Goal: Information Seeking & Learning: Learn about a topic

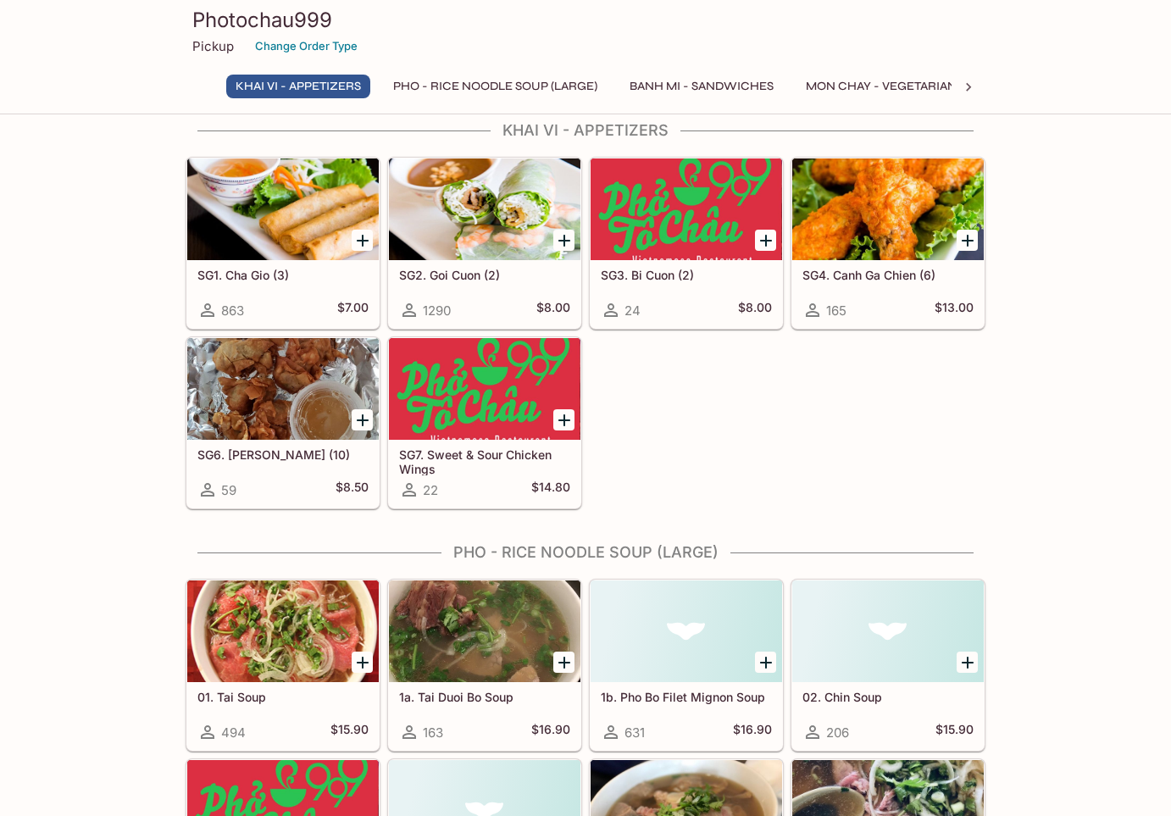
scroll to position [22, 0]
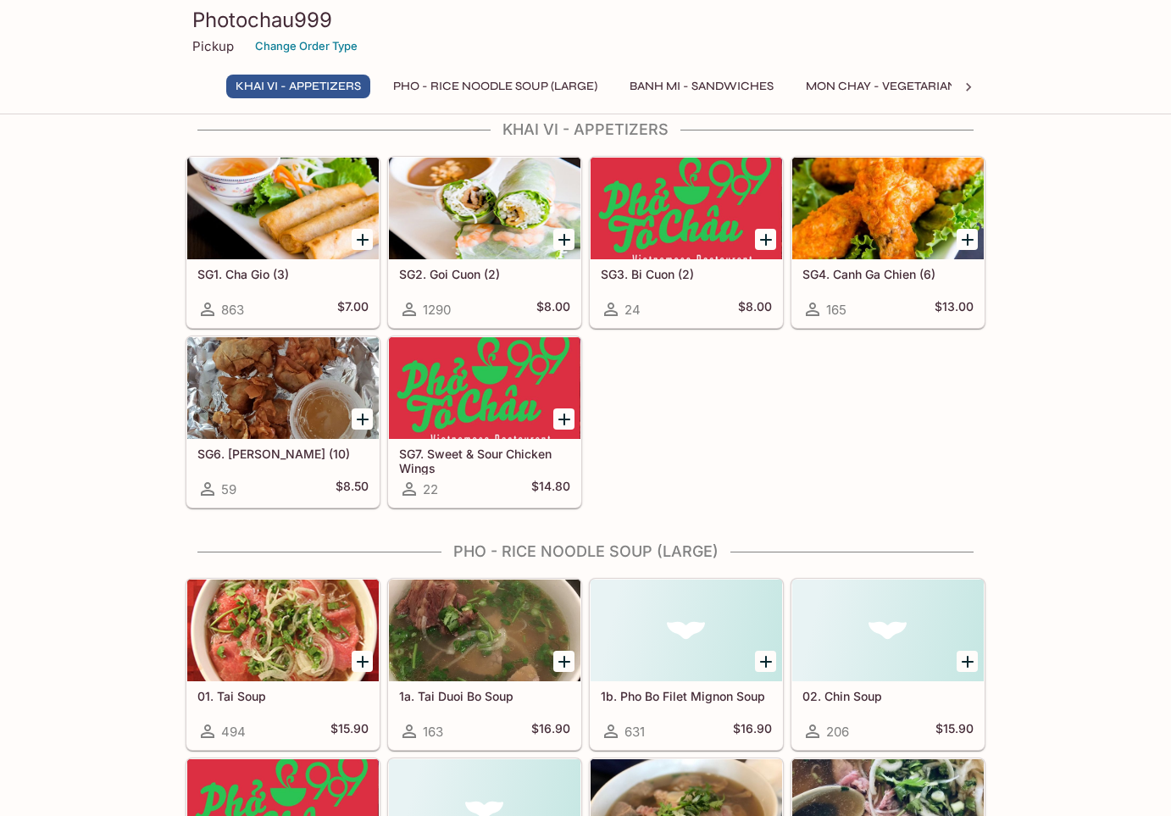
click at [890, 211] on div at bounding box center [887, 209] width 191 height 102
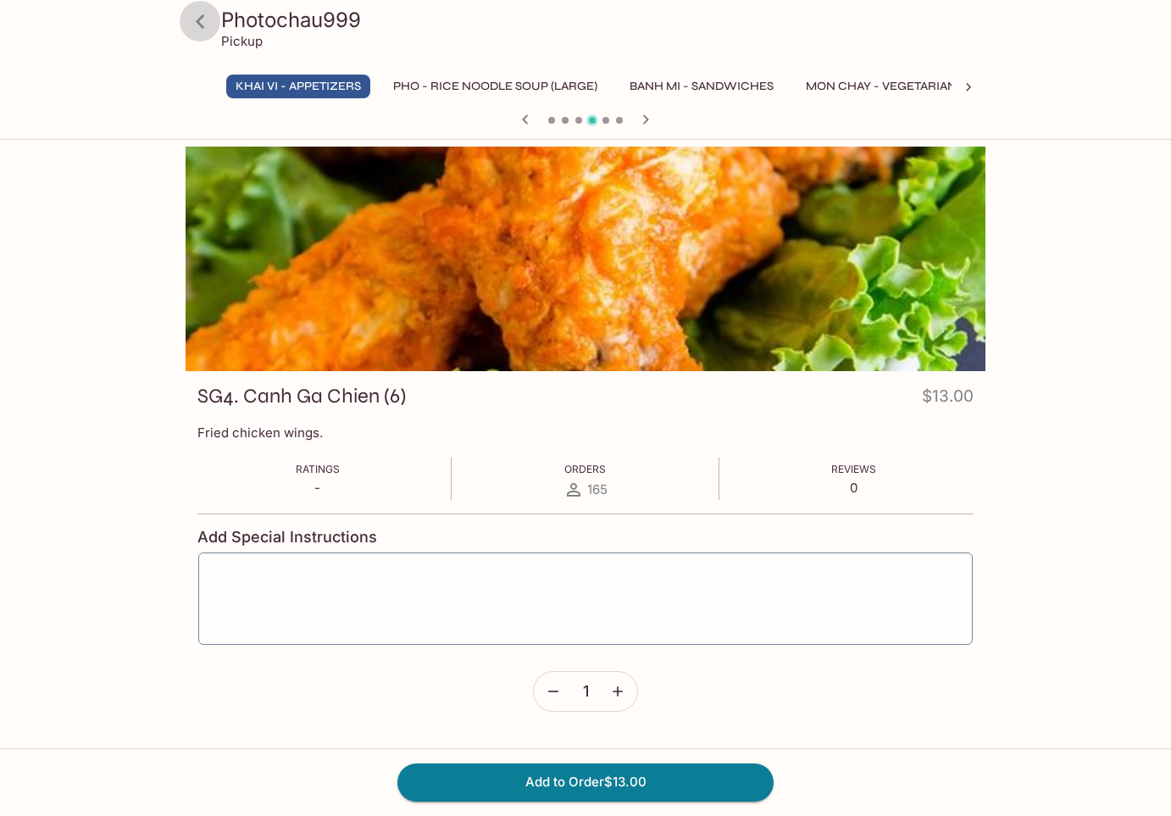
click at [202, 19] on icon at bounding box center [201, 22] width 30 height 30
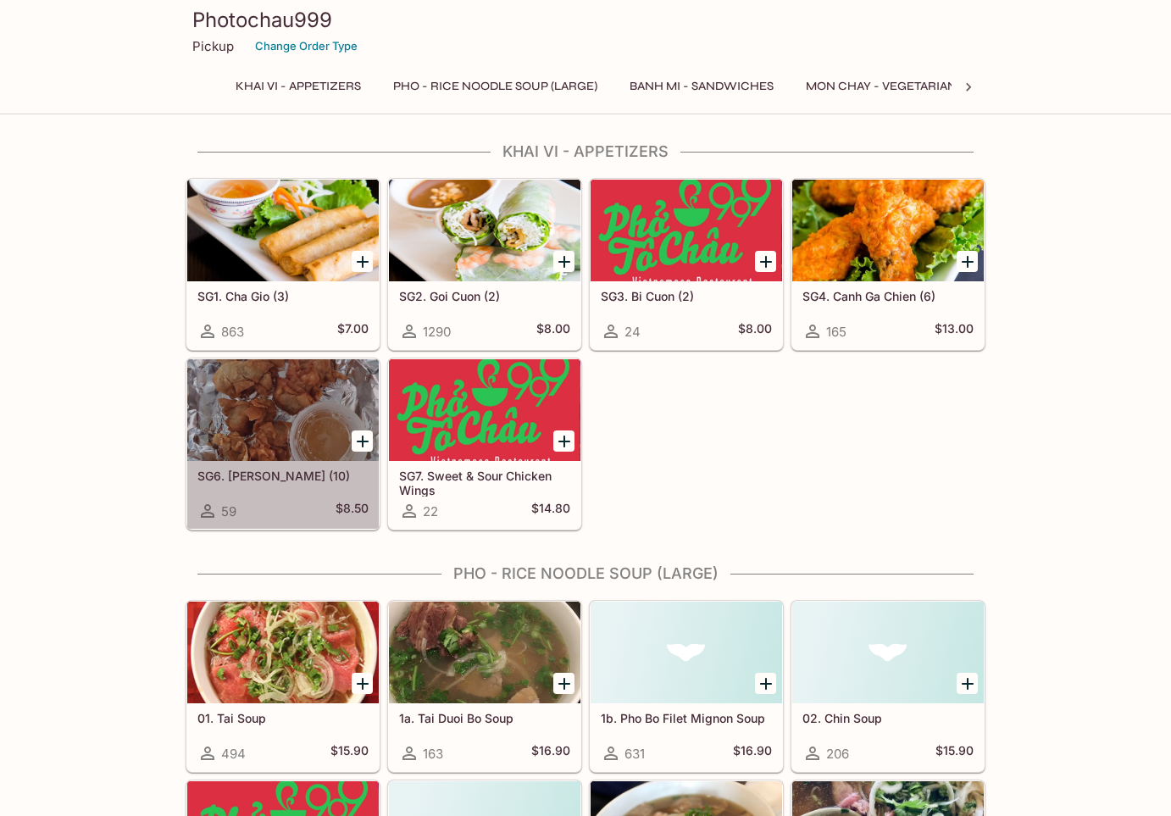
click at [255, 495] on div "SG6. Hoanh Thanh Chien (10) 59 $8.50" at bounding box center [282, 495] width 191 height 68
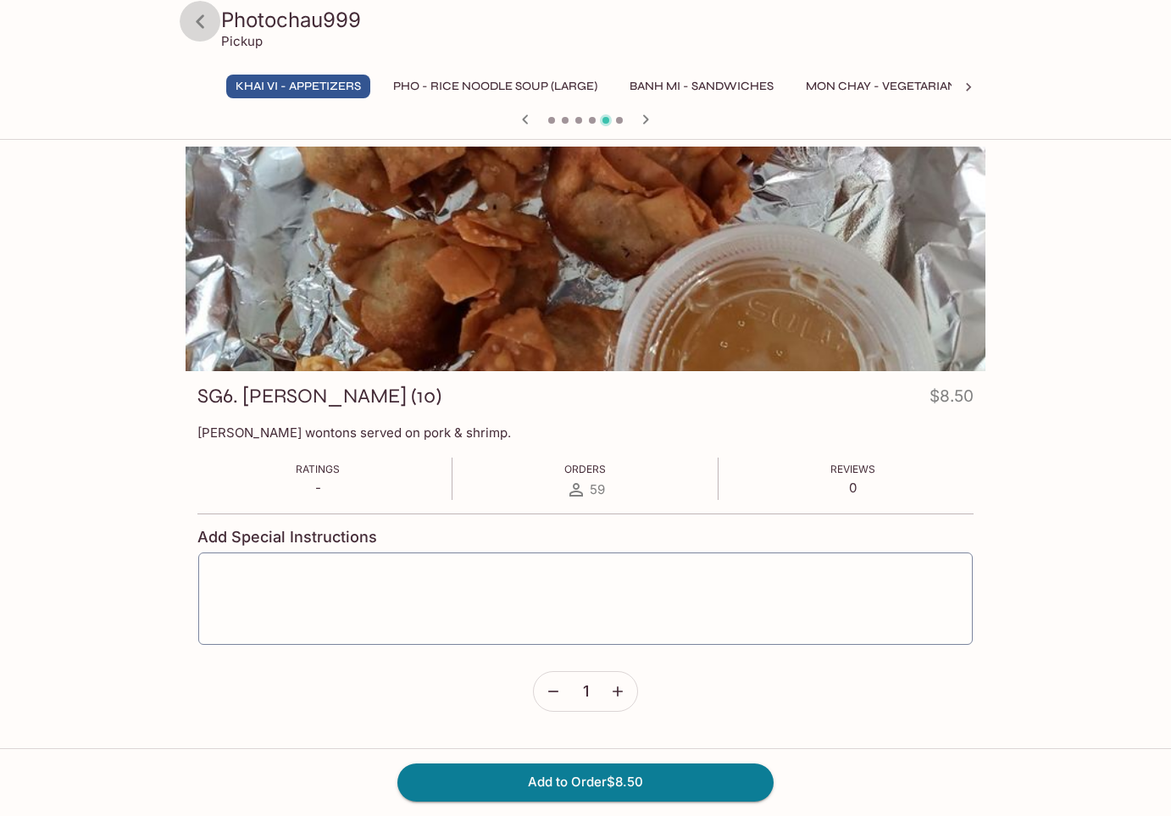
click at [199, 24] on icon at bounding box center [200, 21] width 8 height 14
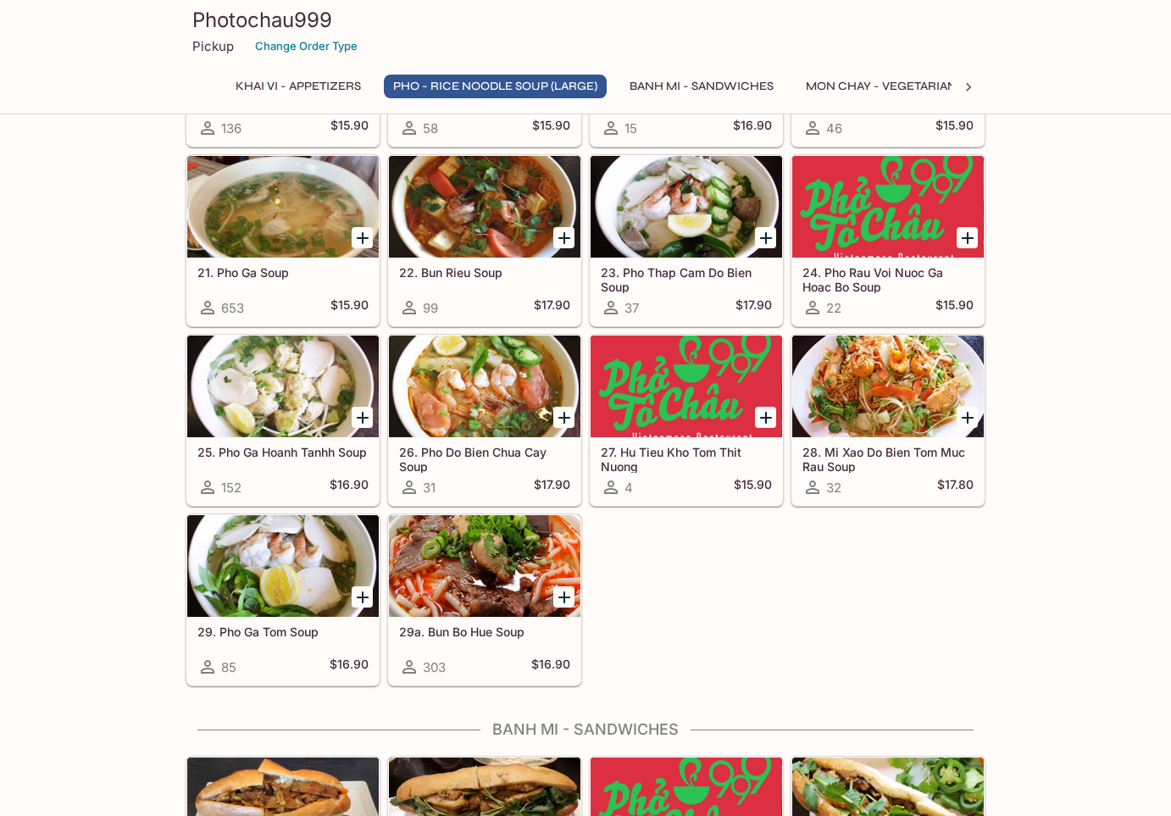
scroll to position [1345, 0]
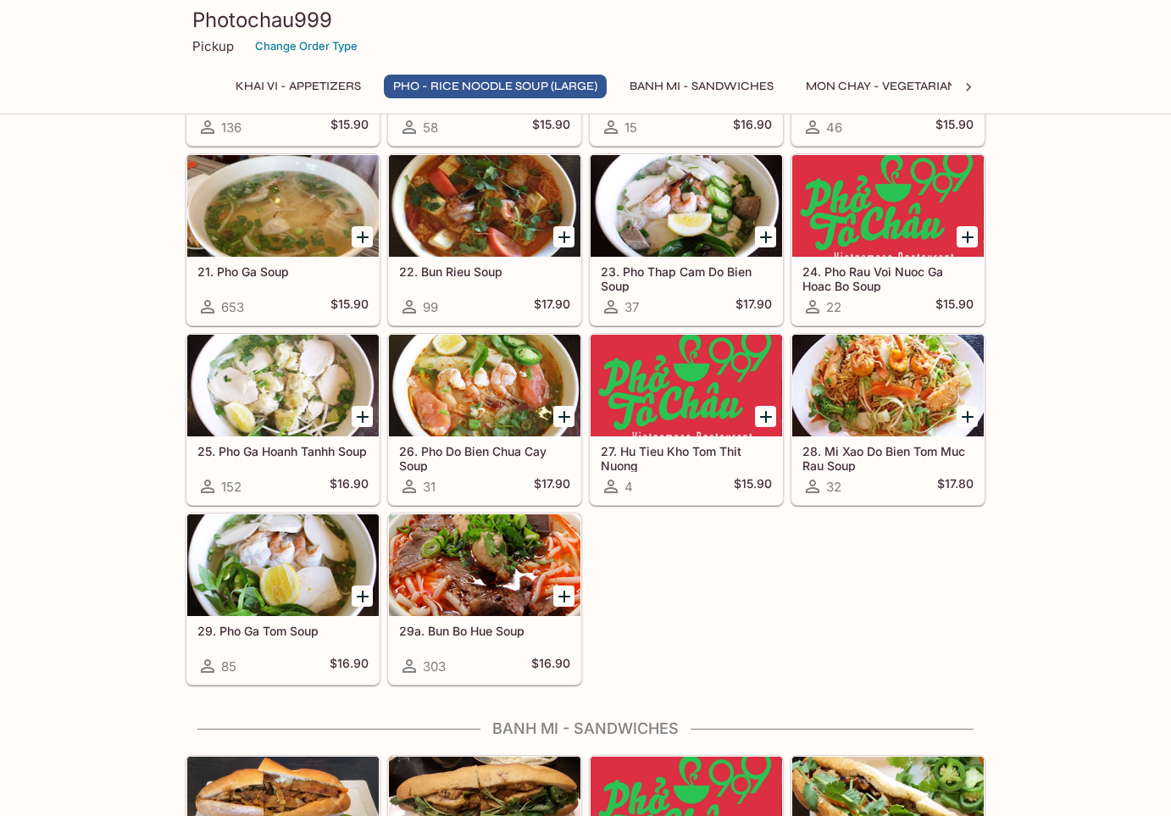
click at [236, 572] on div at bounding box center [282, 565] width 191 height 102
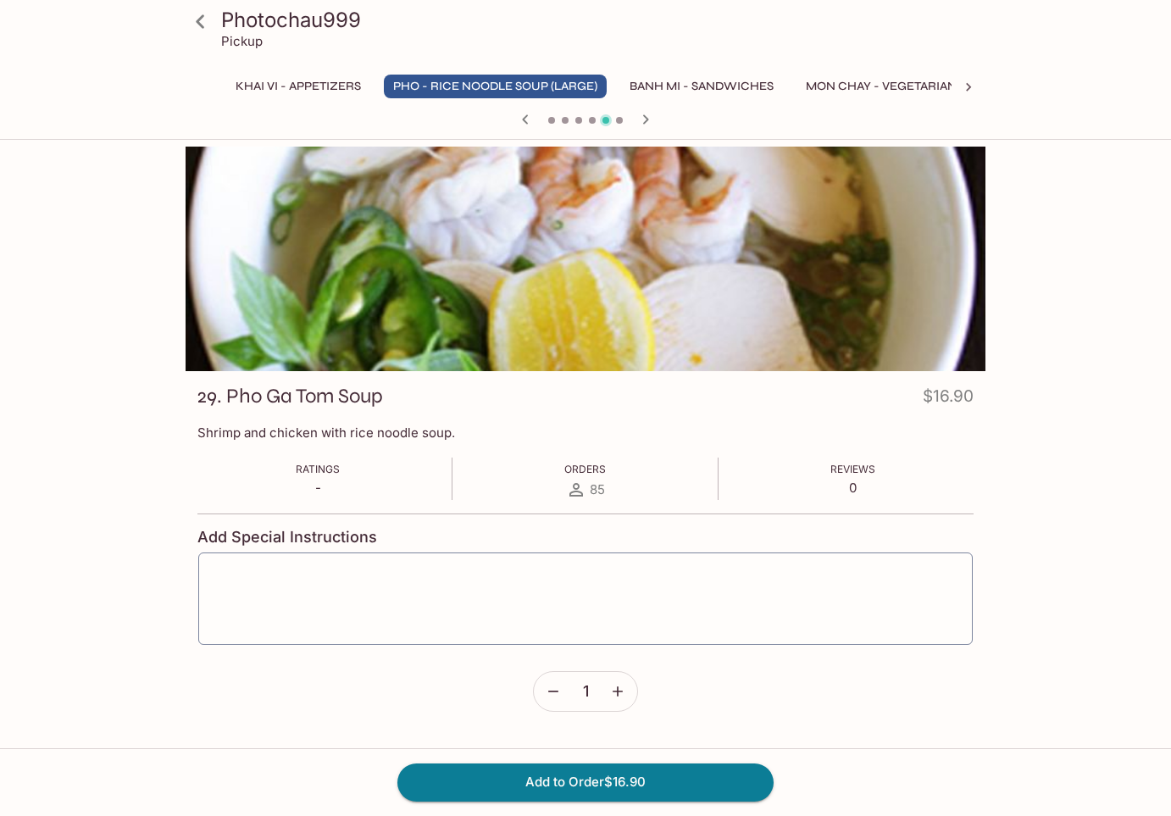
click at [200, 19] on icon at bounding box center [200, 21] width 8 height 14
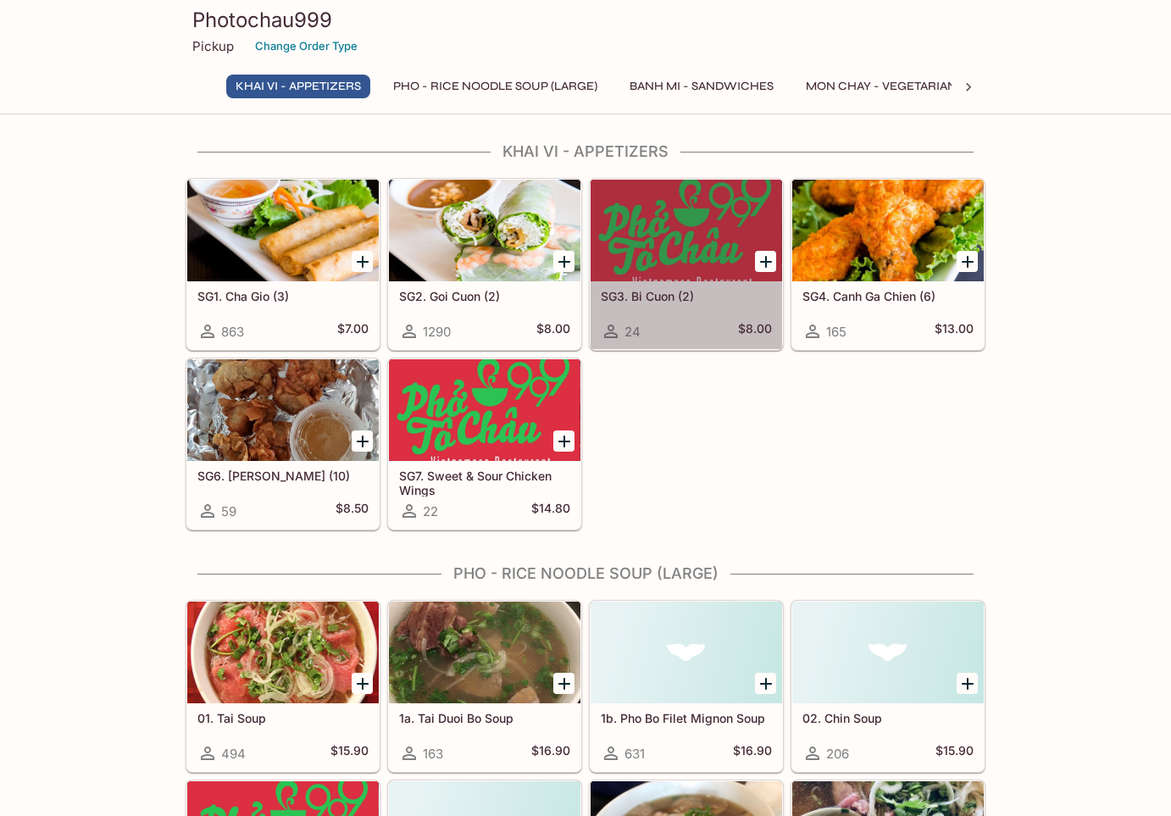
click at [680, 259] on div at bounding box center [686, 231] width 191 height 102
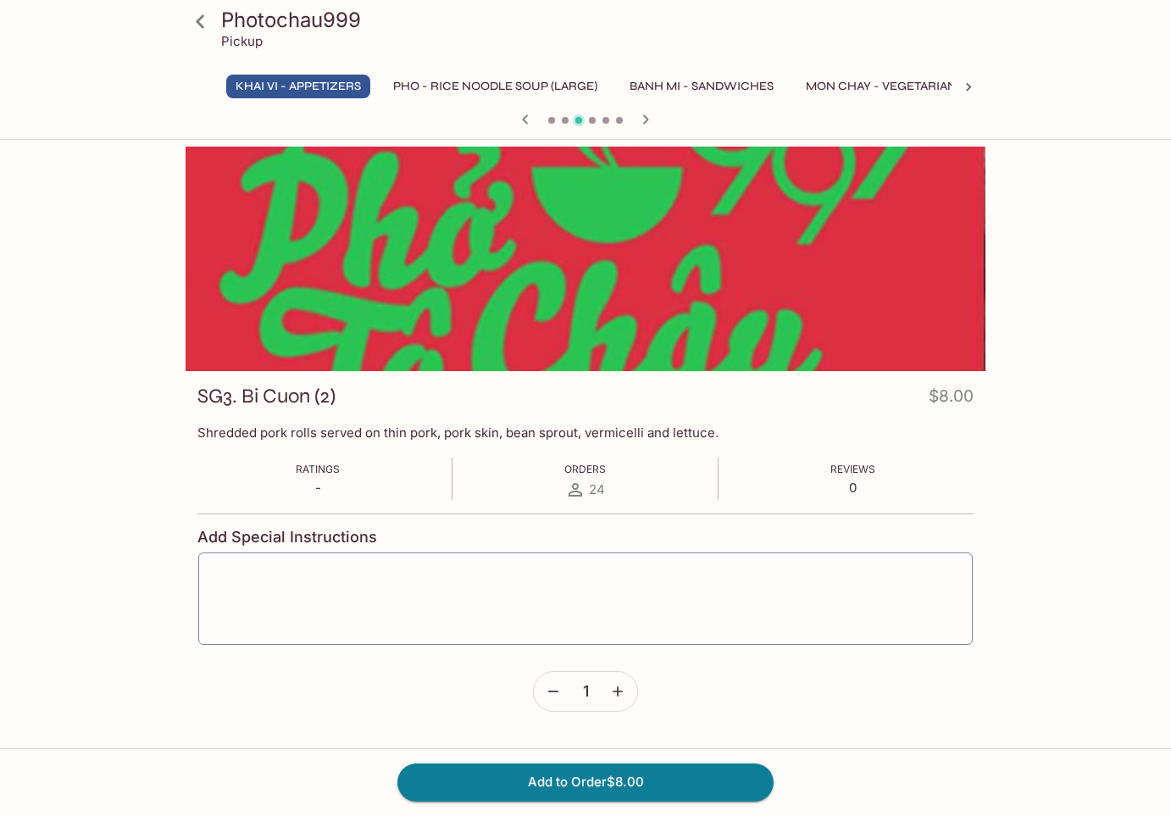
click at [195, 17] on icon at bounding box center [201, 22] width 30 height 30
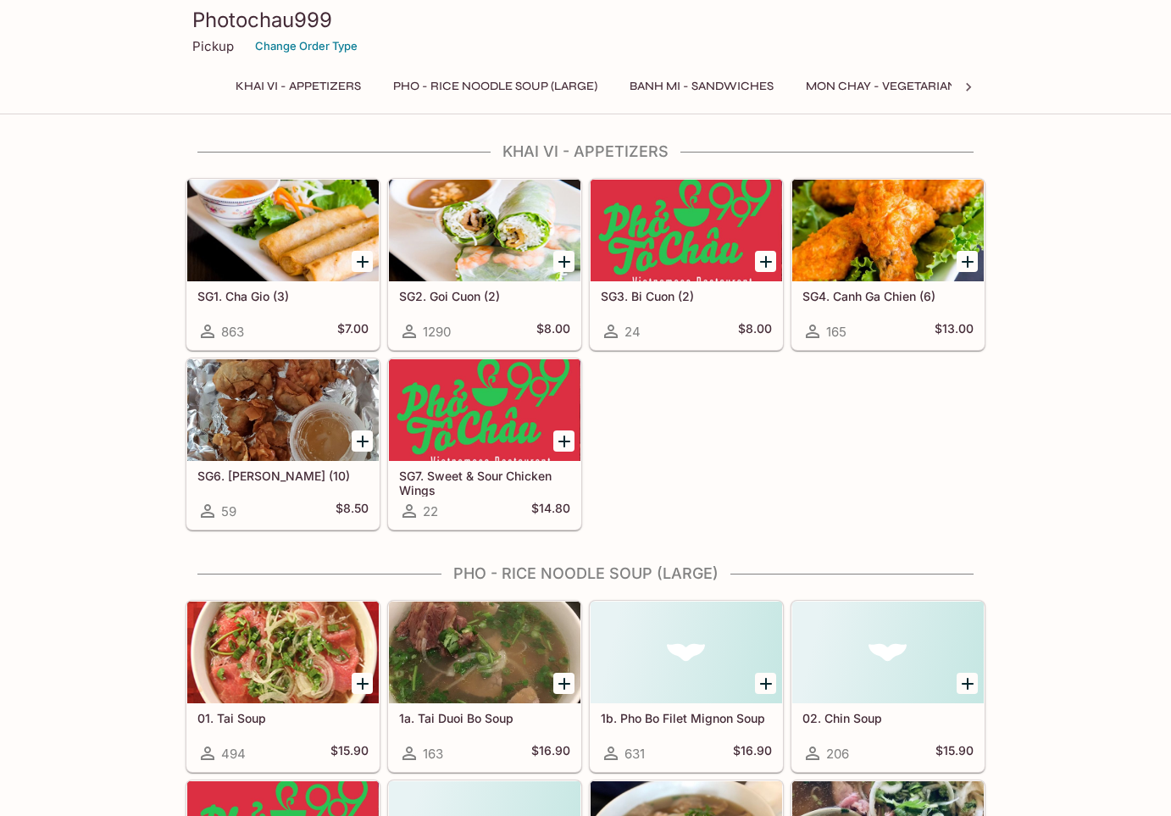
click at [524, 413] on div at bounding box center [484, 410] width 191 height 102
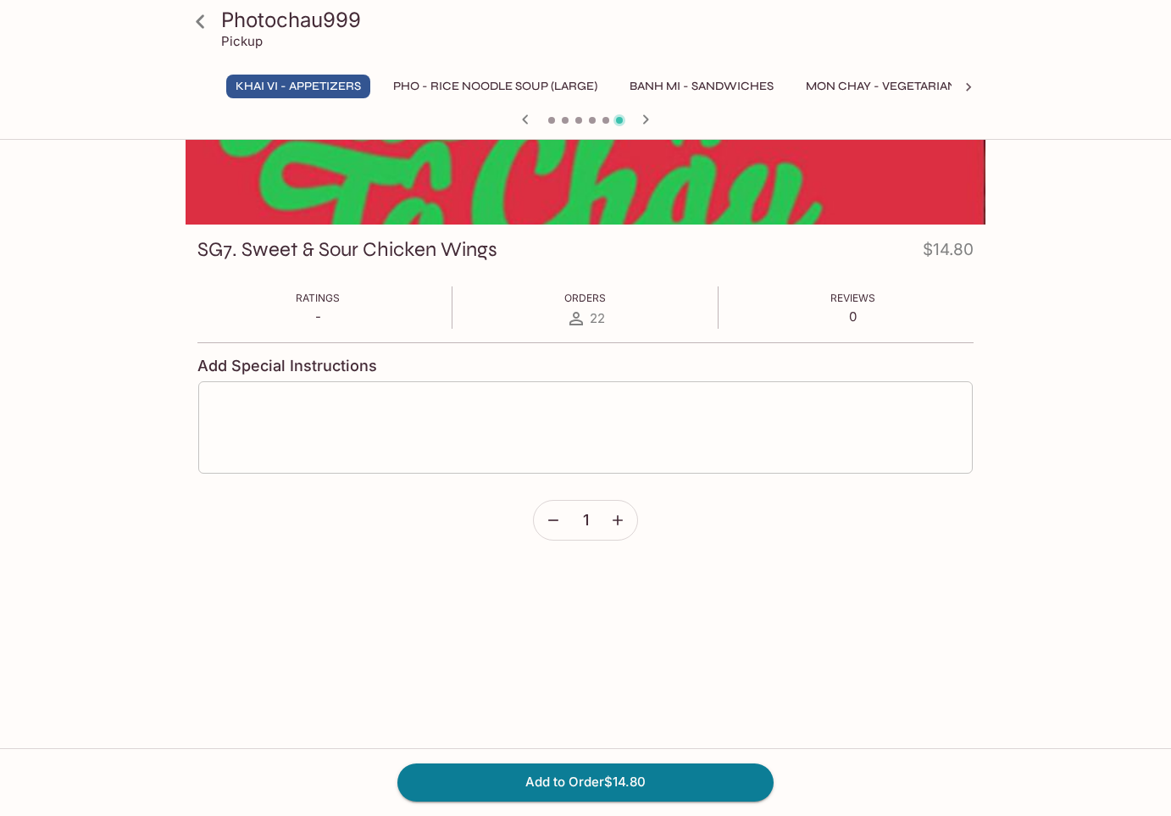
scroll to position [147, 0]
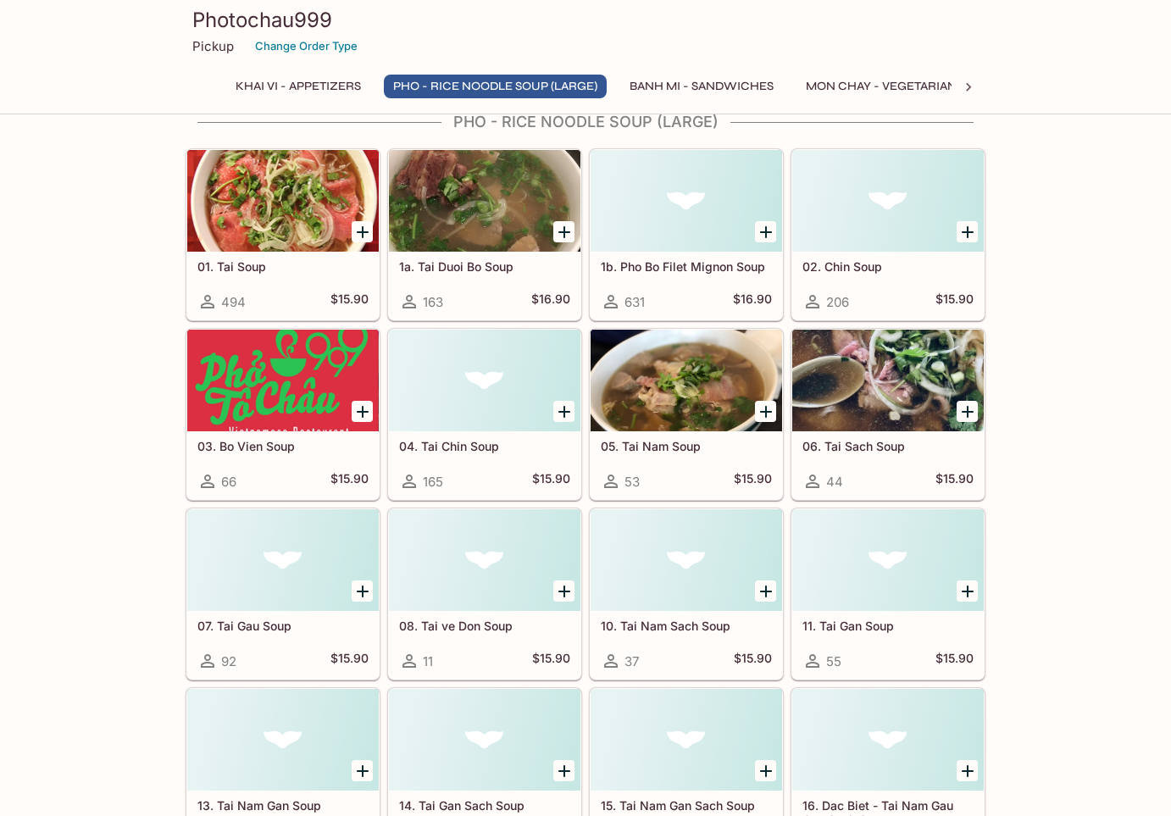
scroll to position [452, 0]
click at [862, 271] on h5 "02. Chin Soup" at bounding box center [887, 265] width 171 height 14
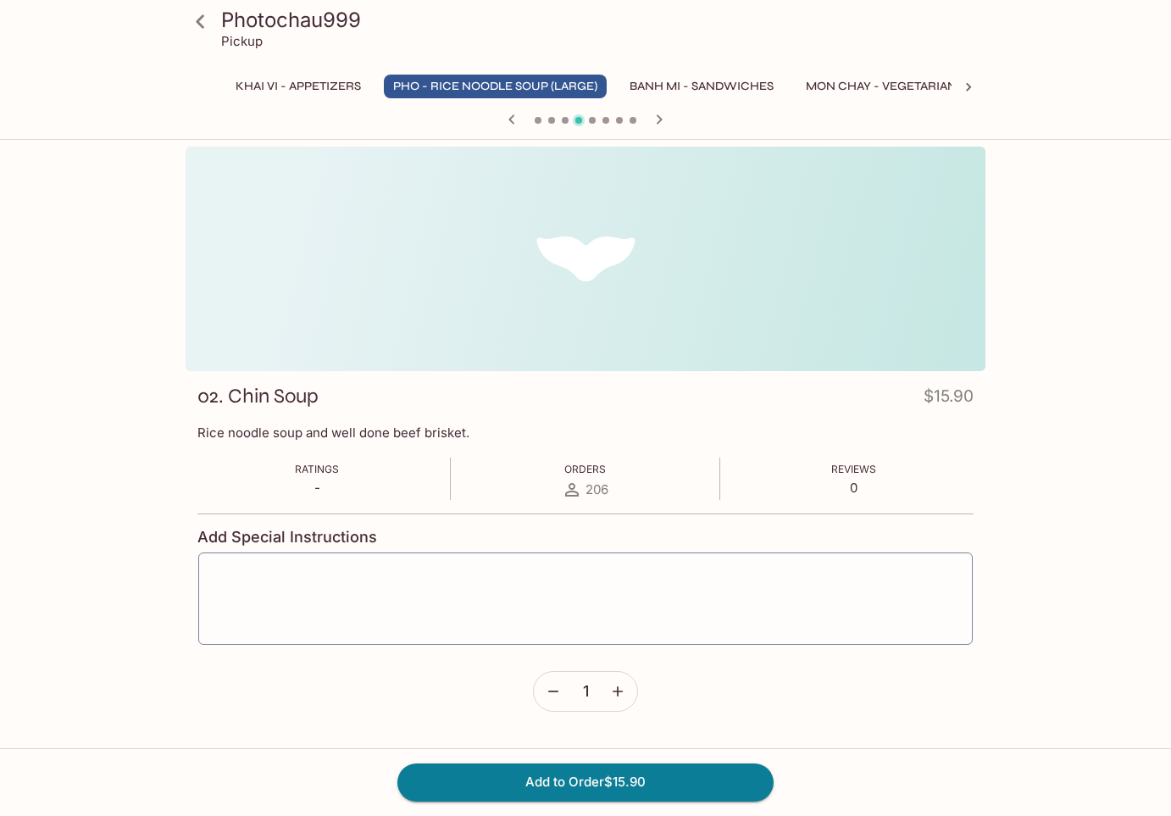
click at [201, 24] on icon at bounding box center [200, 21] width 8 height 14
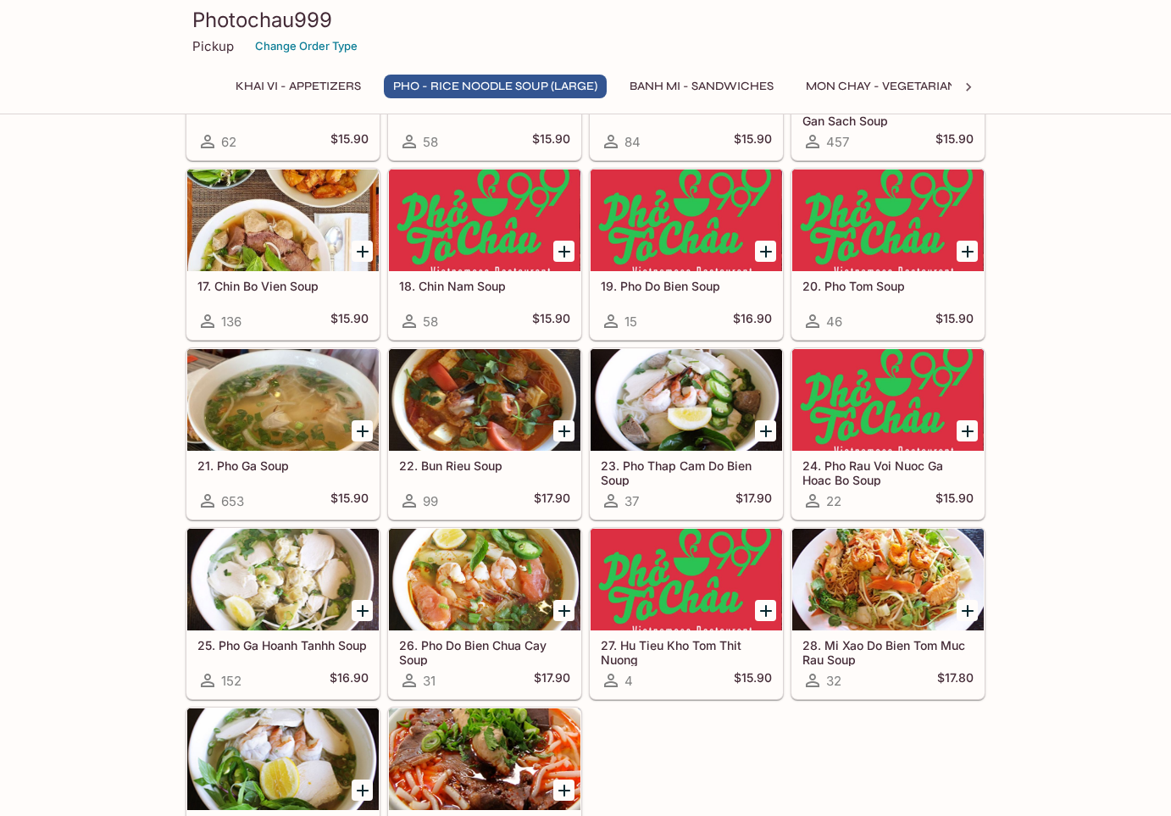
scroll to position [1153, 0]
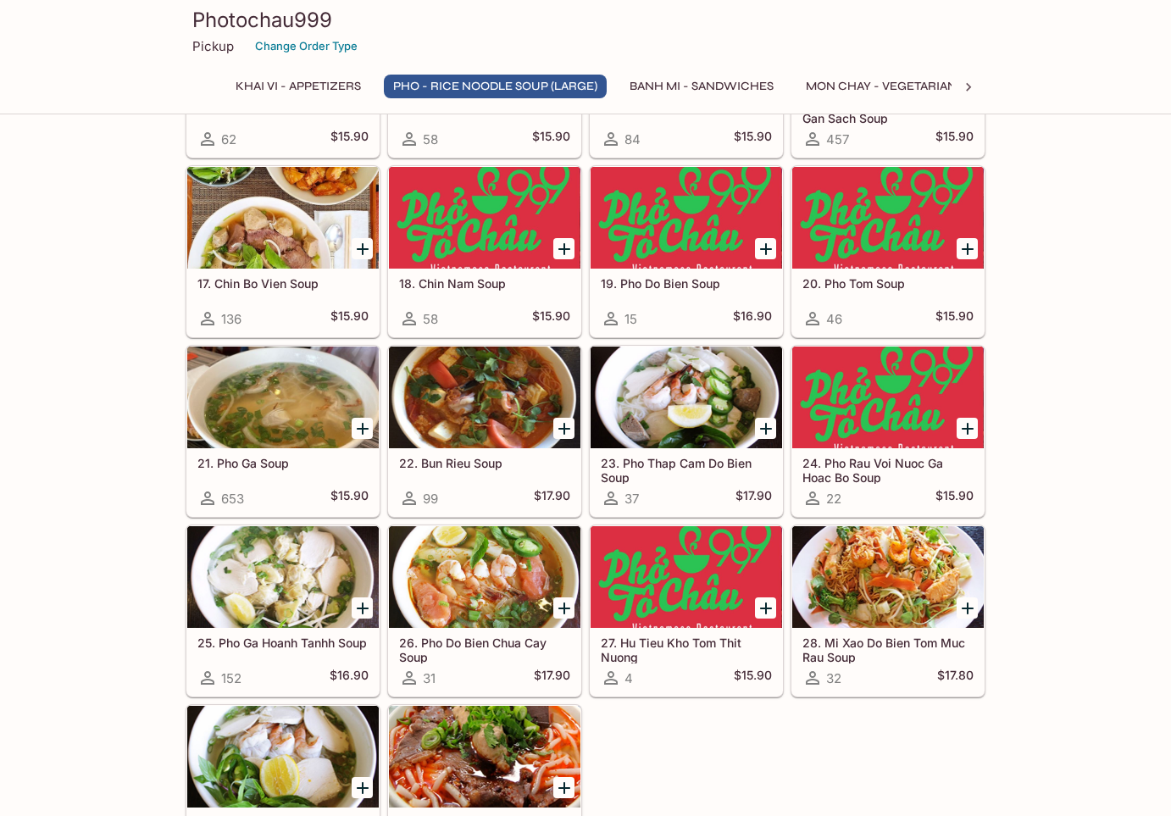
click at [292, 423] on div at bounding box center [282, 398] width 191 height 102
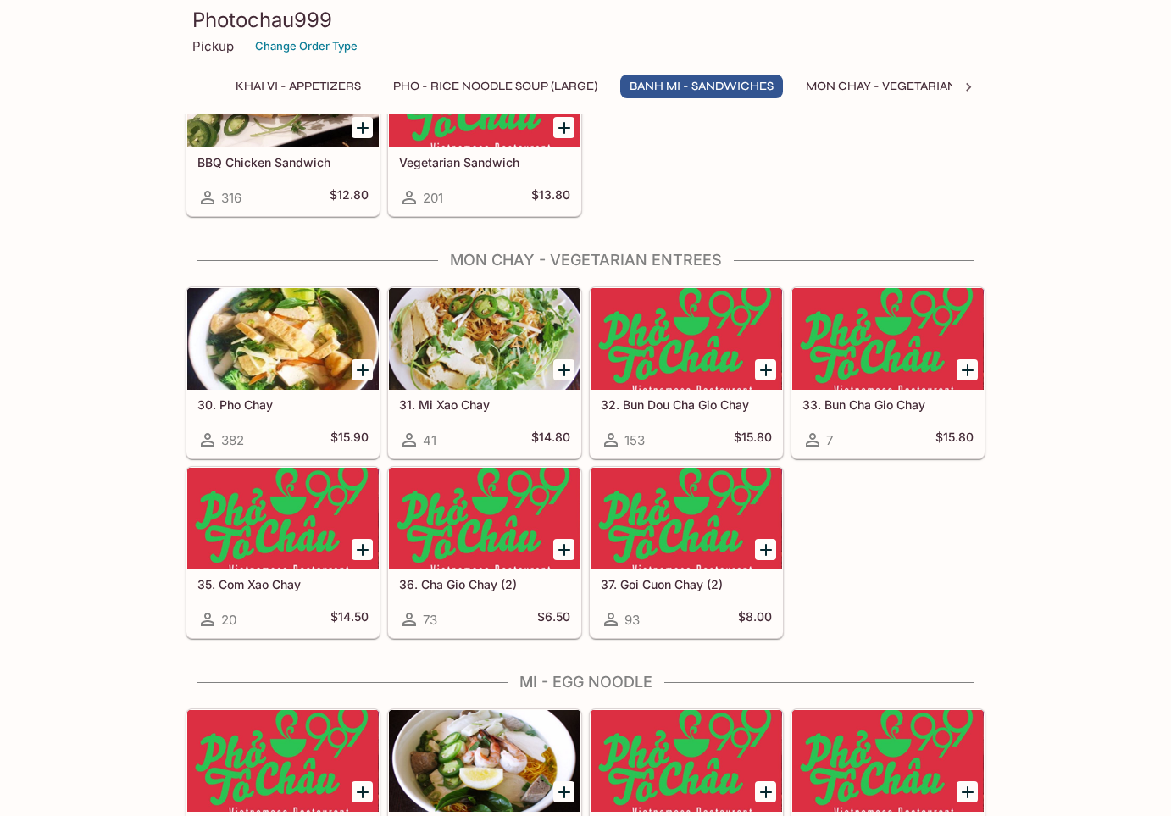
scroll to position [2244, 0]
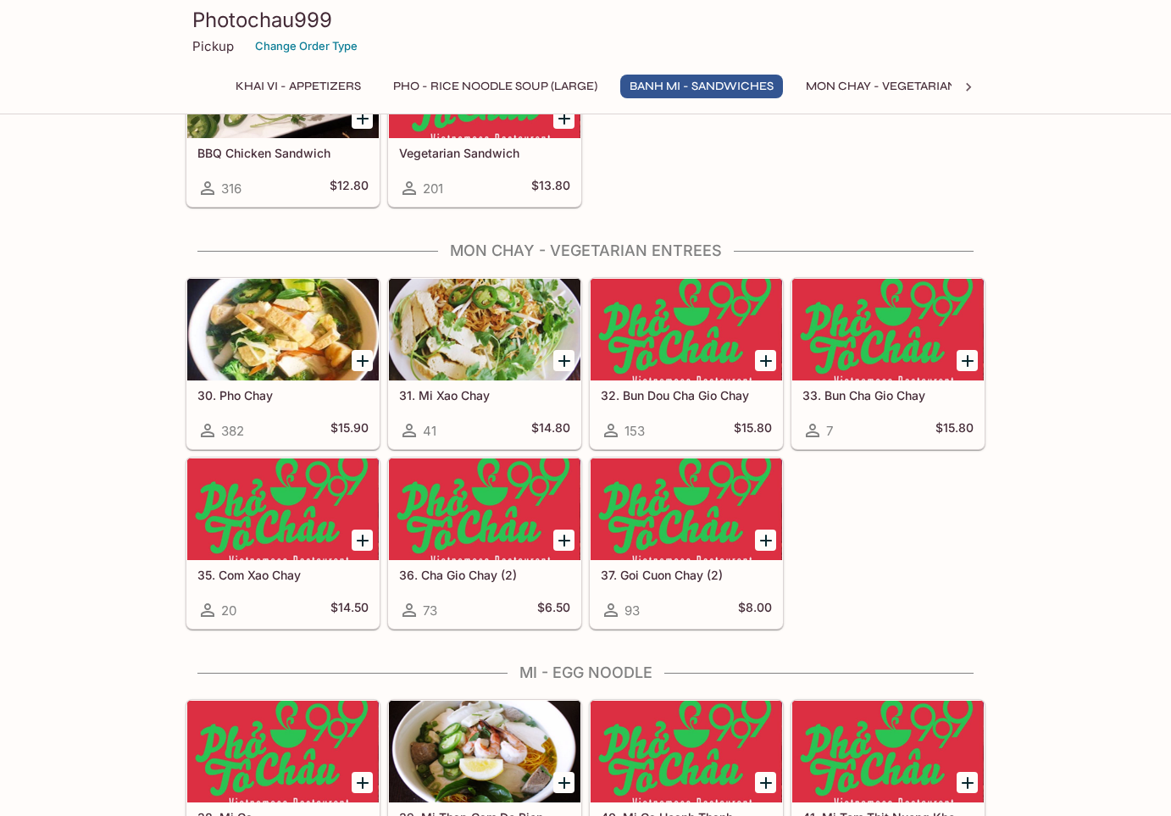
click at [474, 362] on div at bounding box center [484, 330] width 191 height 102
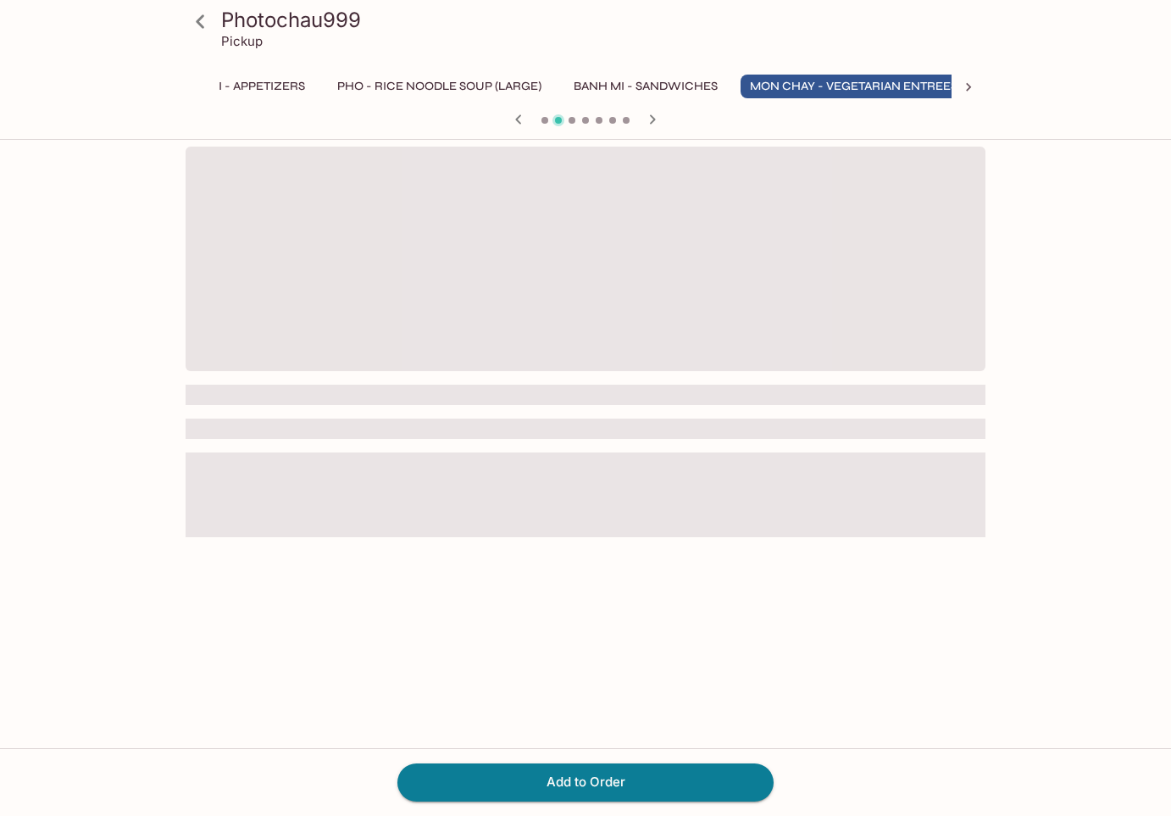
scroll to position [0, 76]
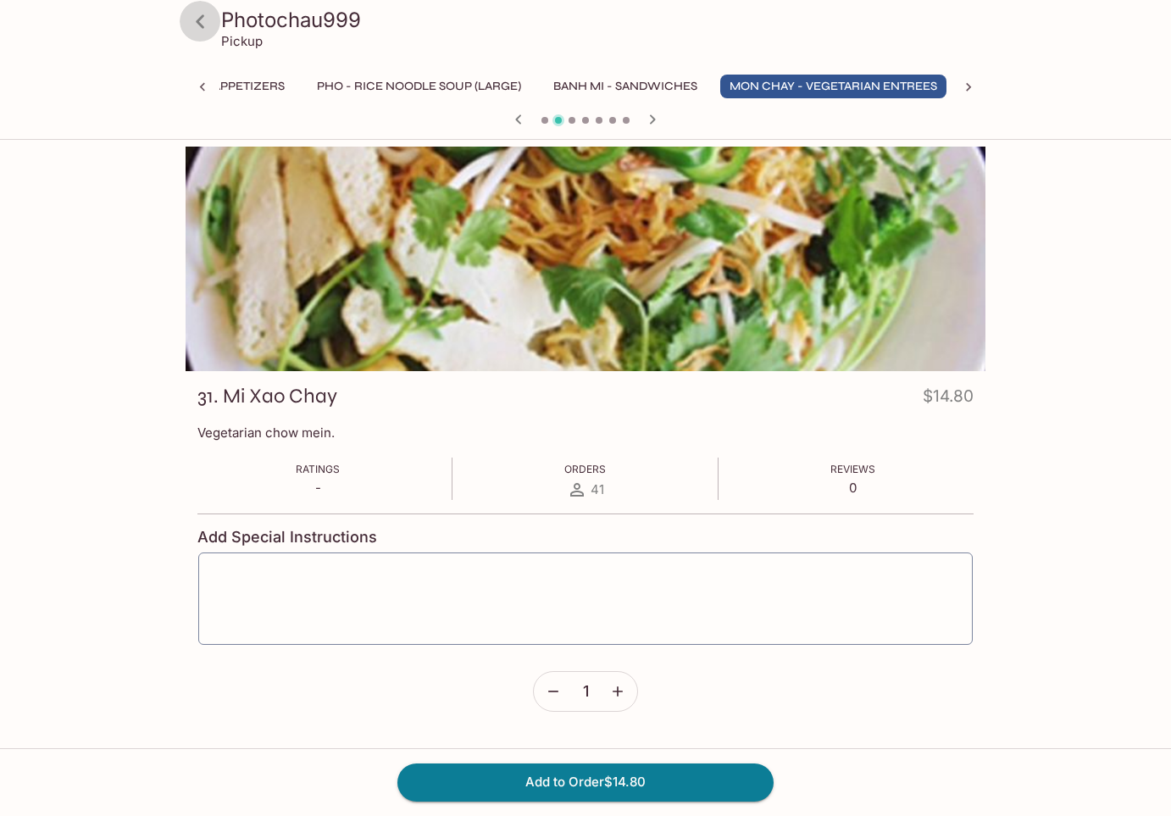
click at [199, 23] on icon at bounding box center [200, 21] width 8 height 14
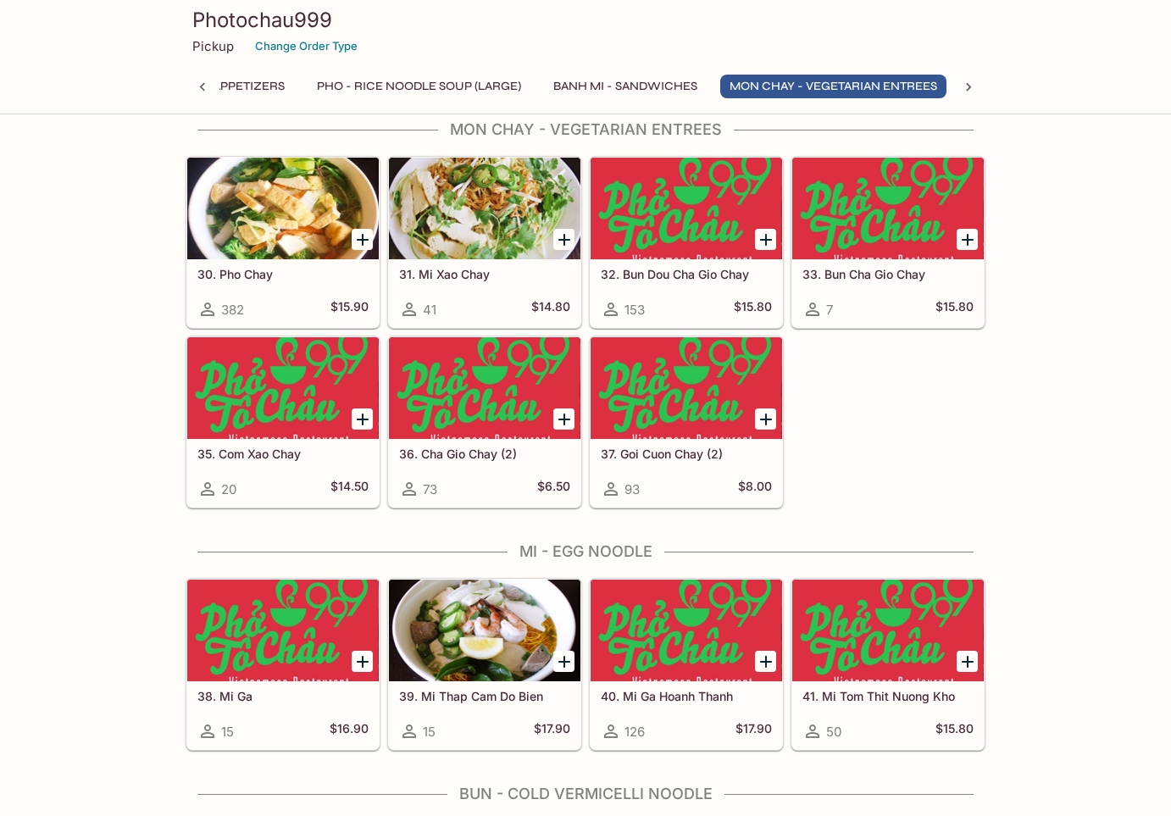
scroll to position [2363, 0]
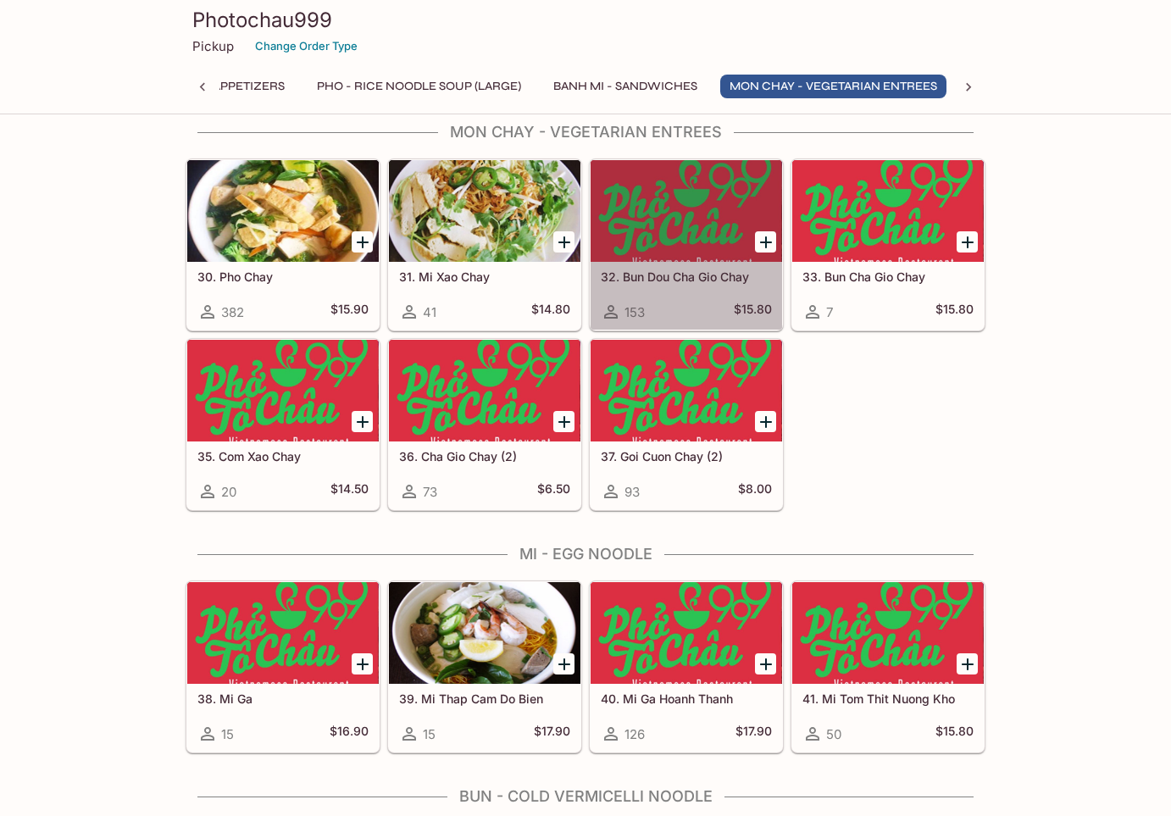
click at [688, 253] on div at bounding box center [686, 211] width 191 height 102
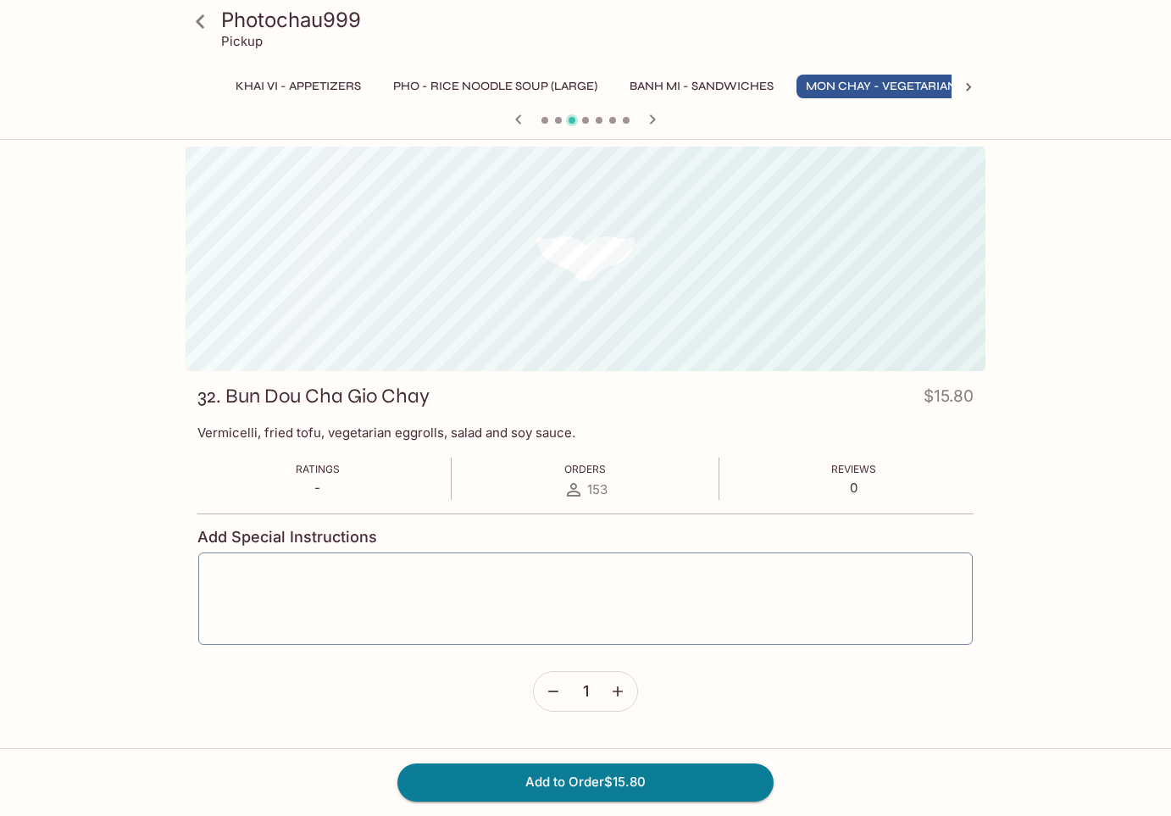
scroll to position [0, 76]
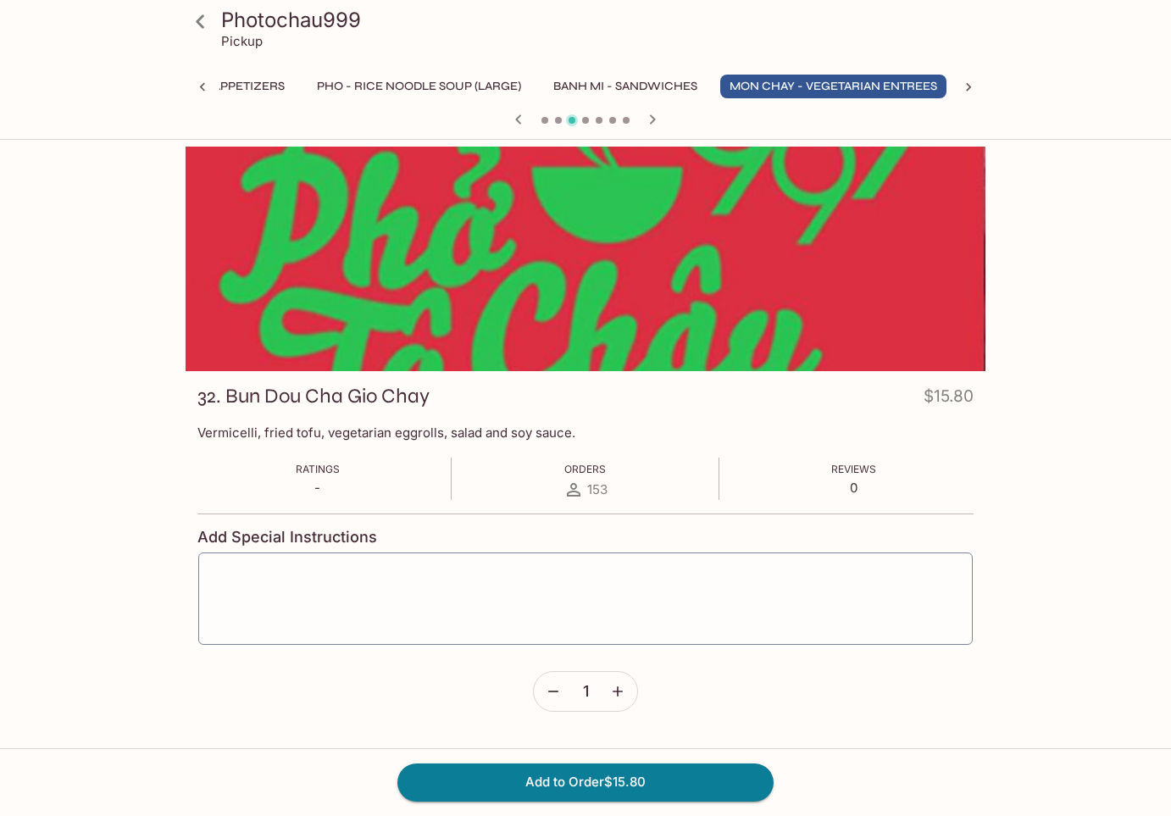
click at [196, 18] on icon at bounding box center [201, 22] width 30 height 30
